Goal: Task Accomplishment & Management: Use online tool/utility

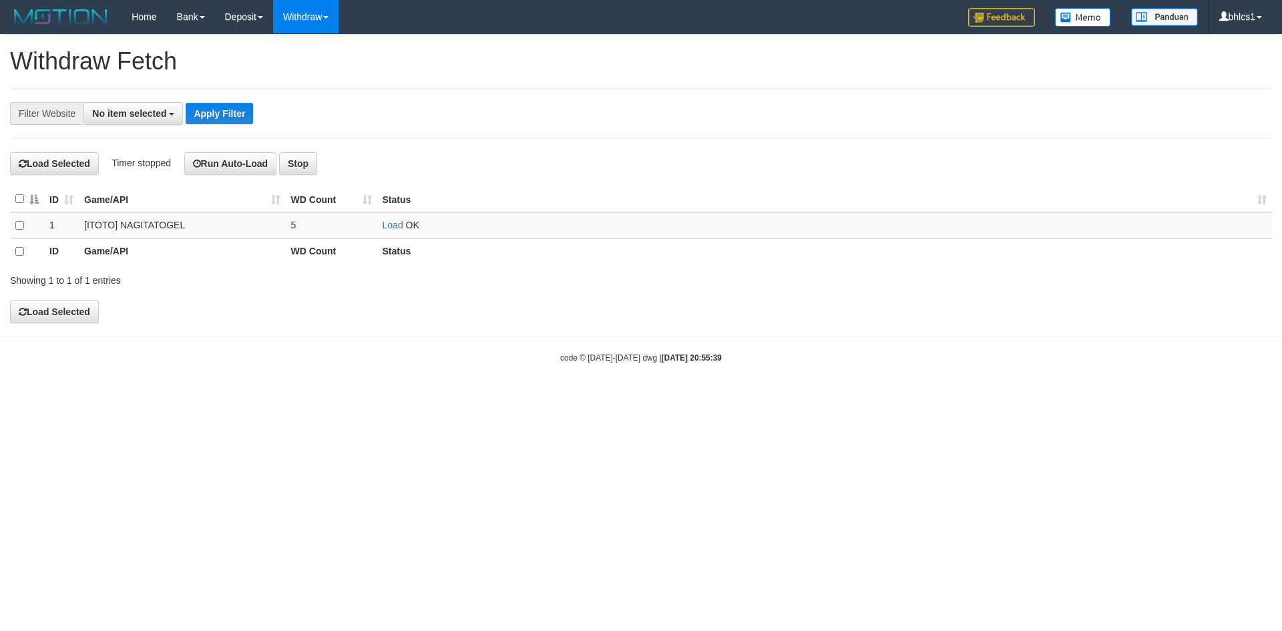
select select
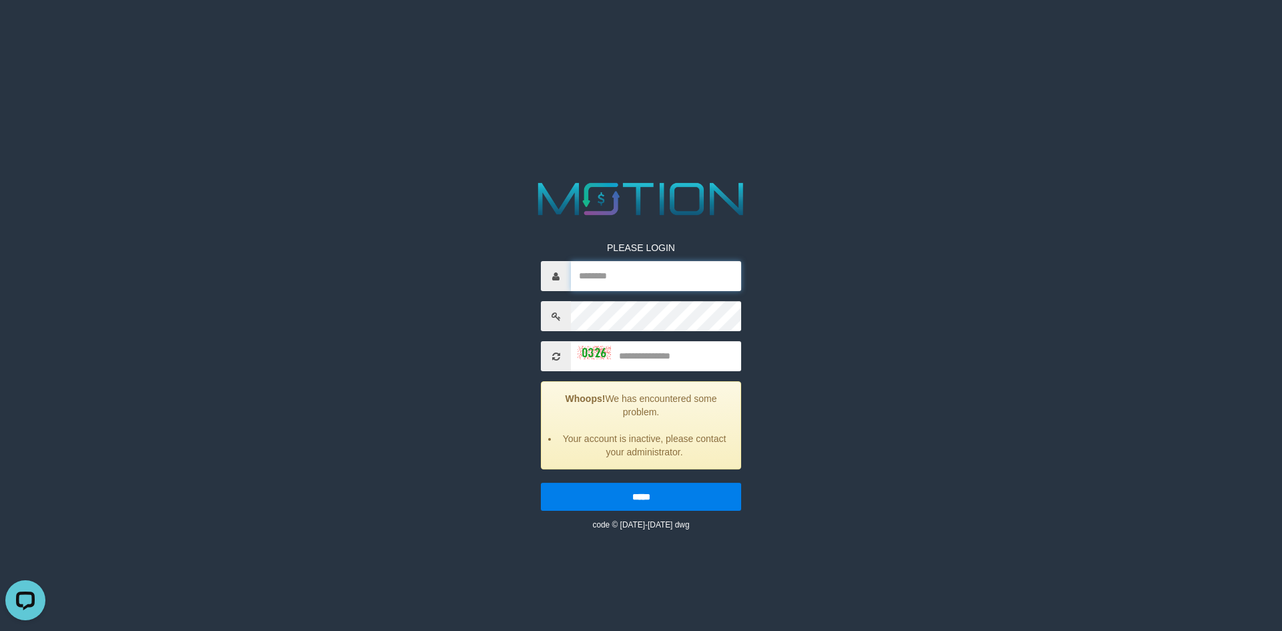
click at [658, 281] on input "text" at bounding box center [656, 276] width 170 height 30
